Goal: Task Accomplishment & Management: Complete application form

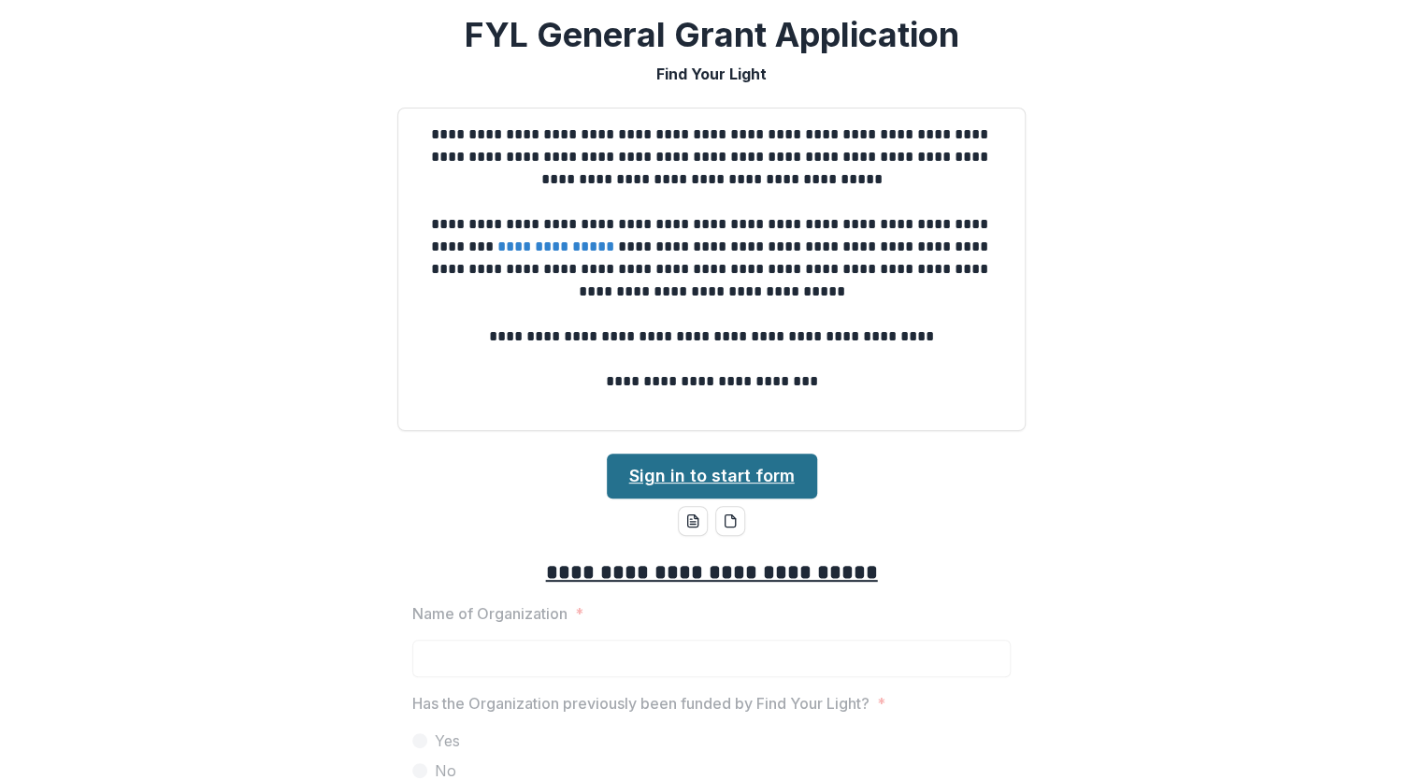
click at [733, 485] on link "Sign in to start form" at bounding box center [712, 475] width 210 height 45
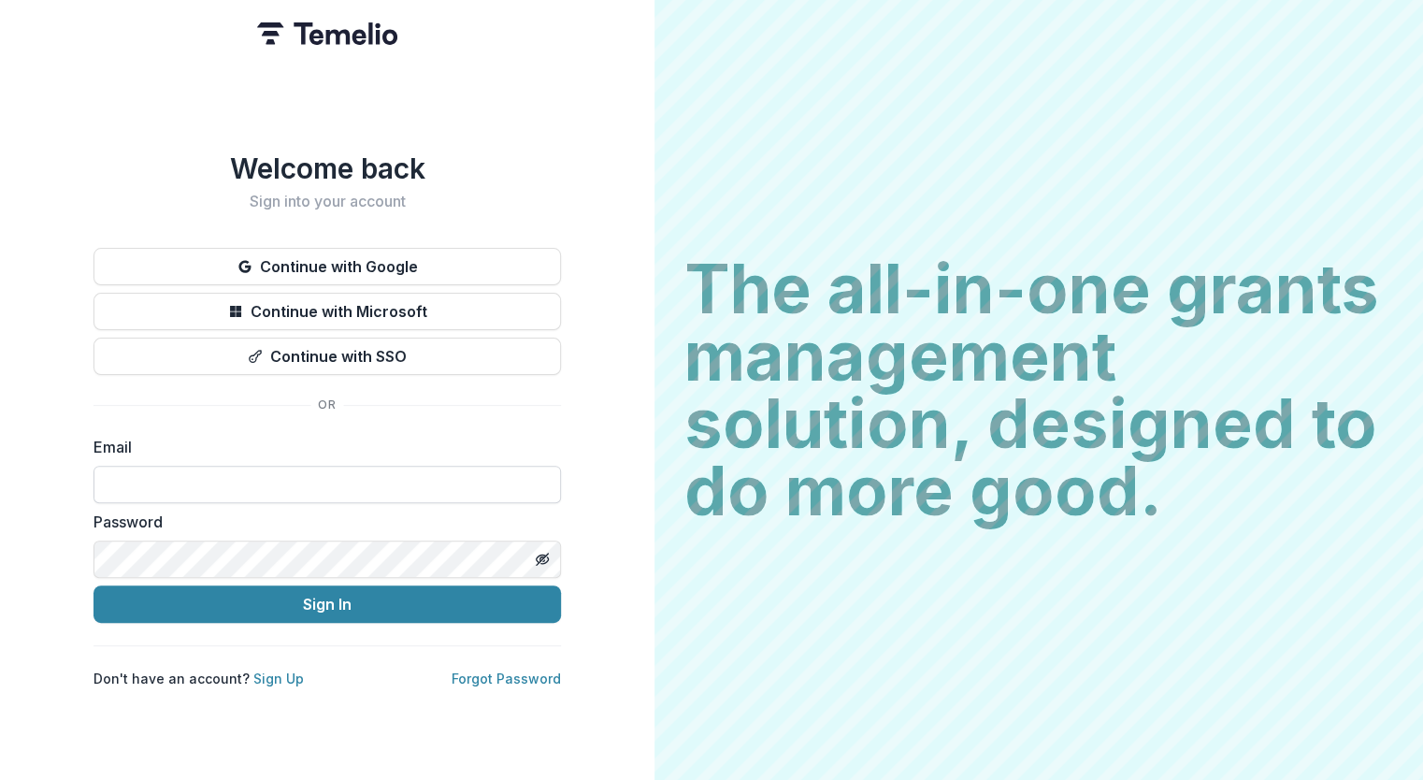
click at [222, 466] on input at bounding box center [326, 484] width 467 height 37
click at [428, 451] on label "Email" at bounding box center [321, 447] width 456 height 22
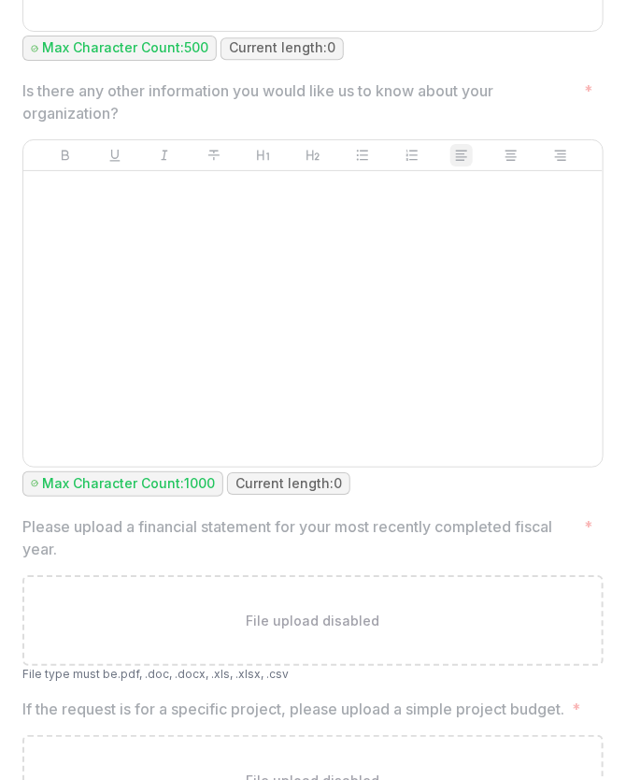
scroll to position [5842, 0]
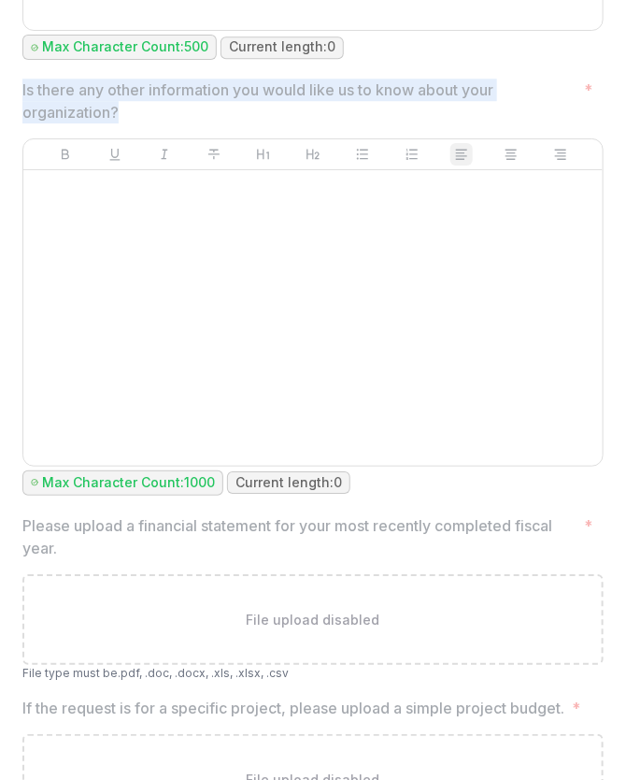
drag, startPoint x: 17, startPoint y: 79, endPoint x: 187, endPoint y: 108, distance: 172.6
copy p "Is there any other information you would like us to know about your organizatio…"
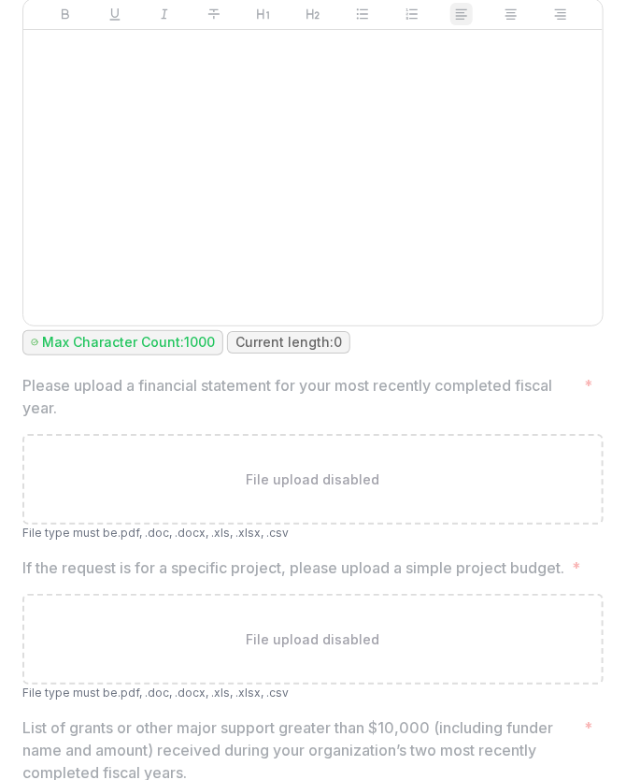
scroll to position [5987, 0]
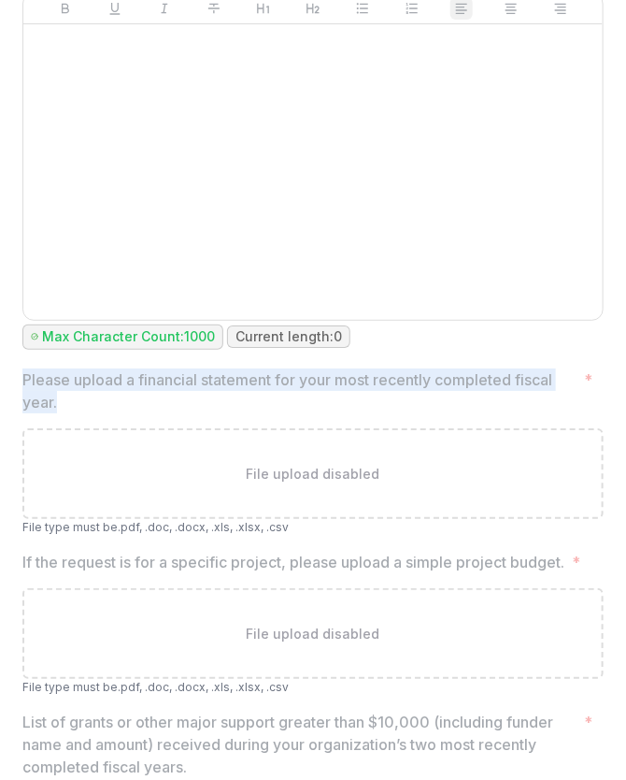
drag, startPoint x: 19, startPoint y: 366, endPoint x: 75, endPoint y: 389, distance: 60.8
copy p "Please upload a financial statement for your most recently completed fiscal yea…"
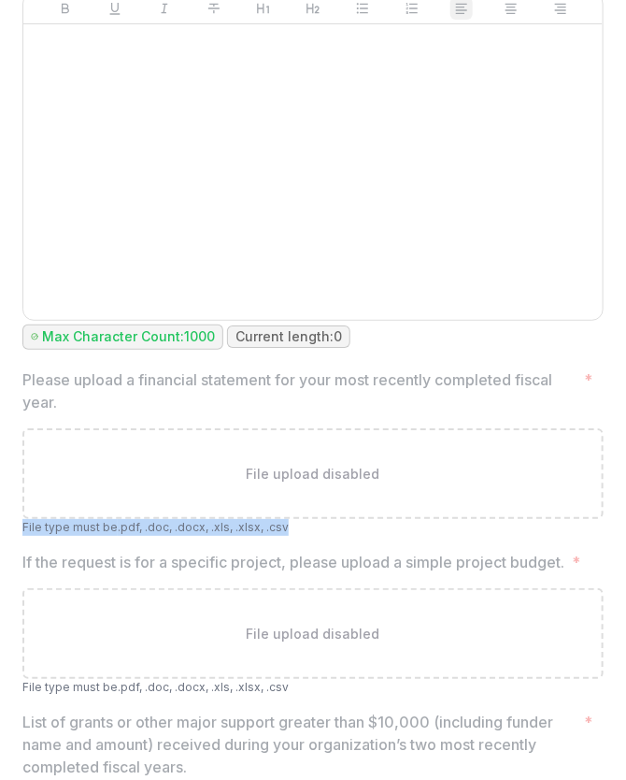
drag, startPoint x: 299, startPoint y: 512, endPoint x: 22, endPoint y: 523, distance: 276.9
click at [22, 523] on p "File type must be .pdf, .doc, .docx, .xls, .xlsx, .csv" at bounding box center [313, 527] width 582 height 17
copy p "File type must be .pdf, .doc, .docx, .xls, .xlsx, .csv"
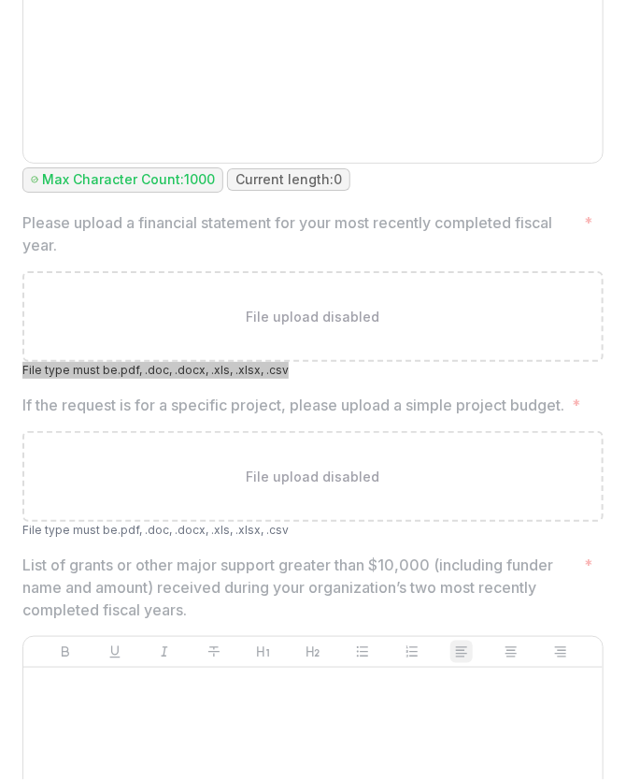
scroll to position [6208, 0]
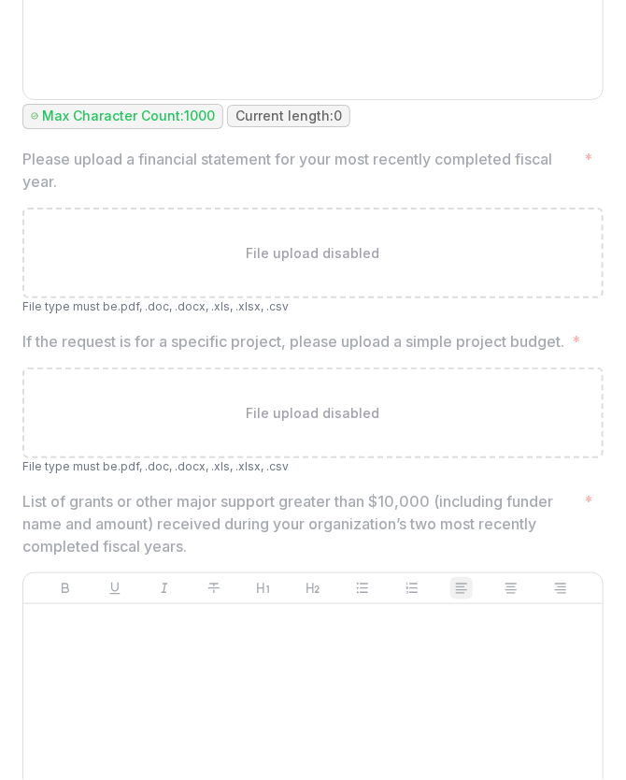
click at [22, 330] on p "If the request is for a specific project, please upload a simple project budget." at bounding box center [293, 341] width 542 height 22
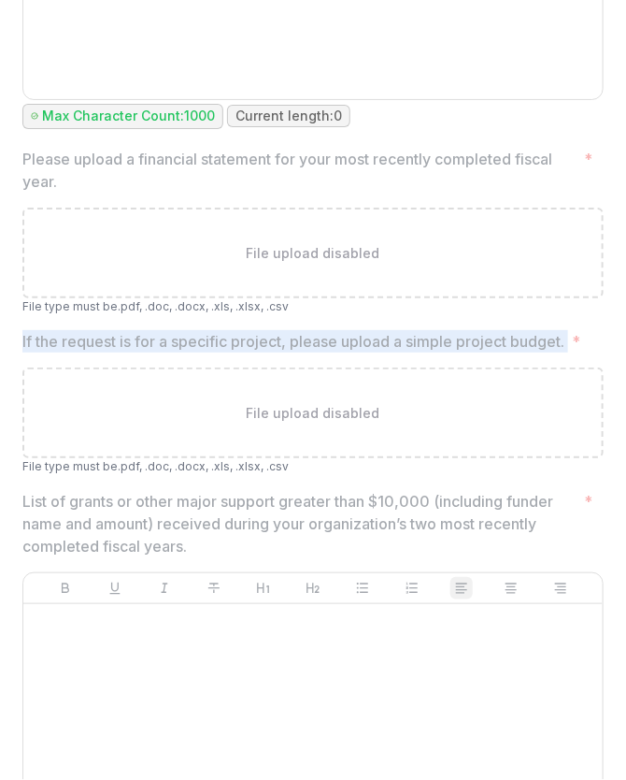
drag, startPoint x: 21, startPoint y: 326, endPoint x: 574, endPoint y: 332, distance: 553.5
copy p "If the request is for a specific project, please upload a simple project budget."
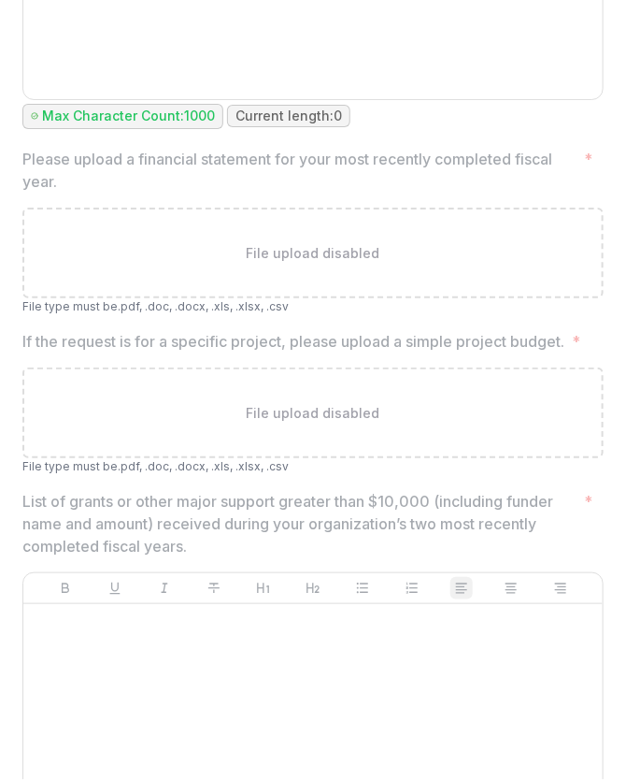
click at [496, 404] on div "File upload disabled" at bounding box center [313, 412] width 582 height 91
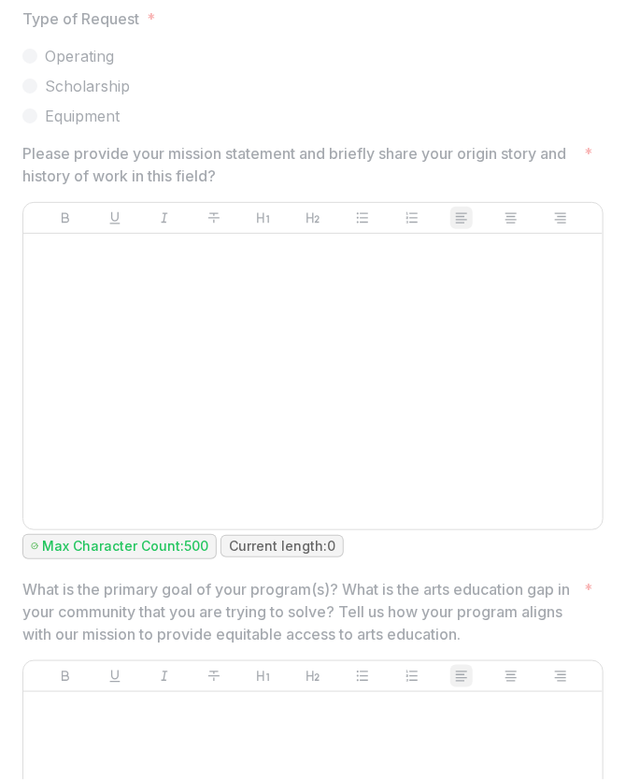
scroll to position [3680, 0]
